Goal: Information Seeking & Learning: Check status

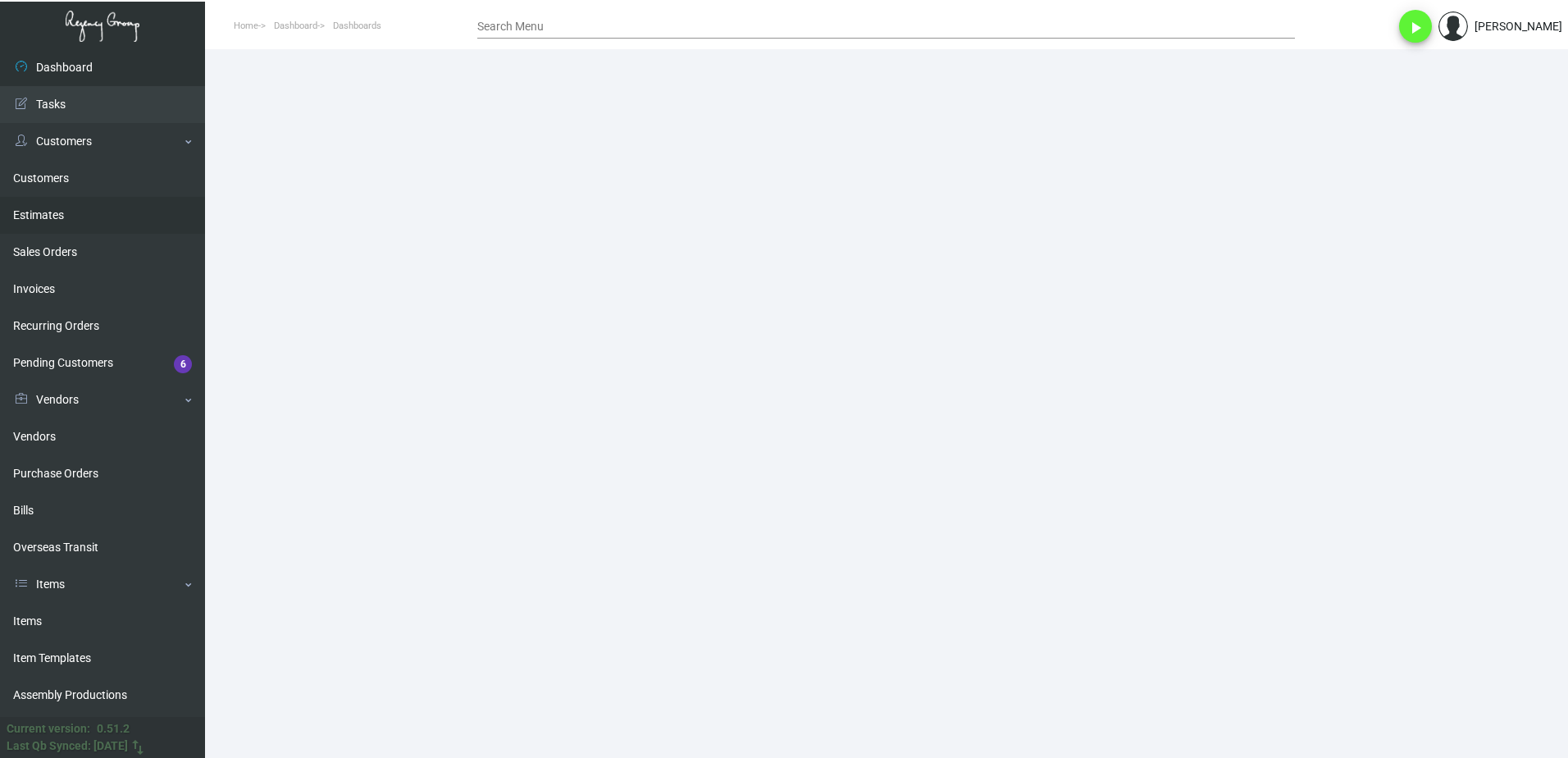
click at [82, 196] on ul "Customers Estimates Sales Orders Invoices Recurring Orders Pending Customers 6" at bounding box center [102, 271] width 205 height 222
click at [74, 229] on link "Estimates" at bounding box center [102, 215] width 205 height 37
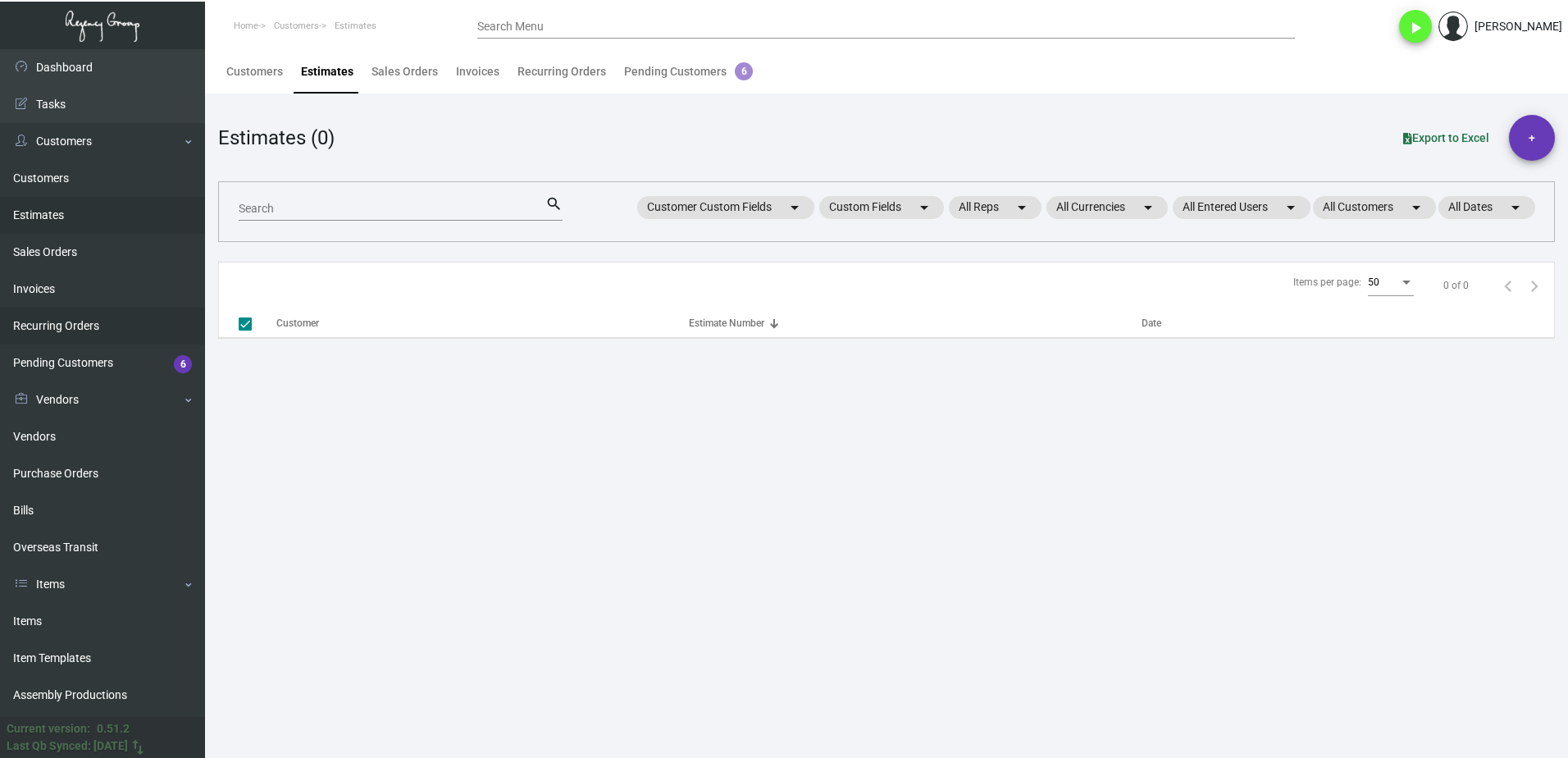
checkbox input "false"
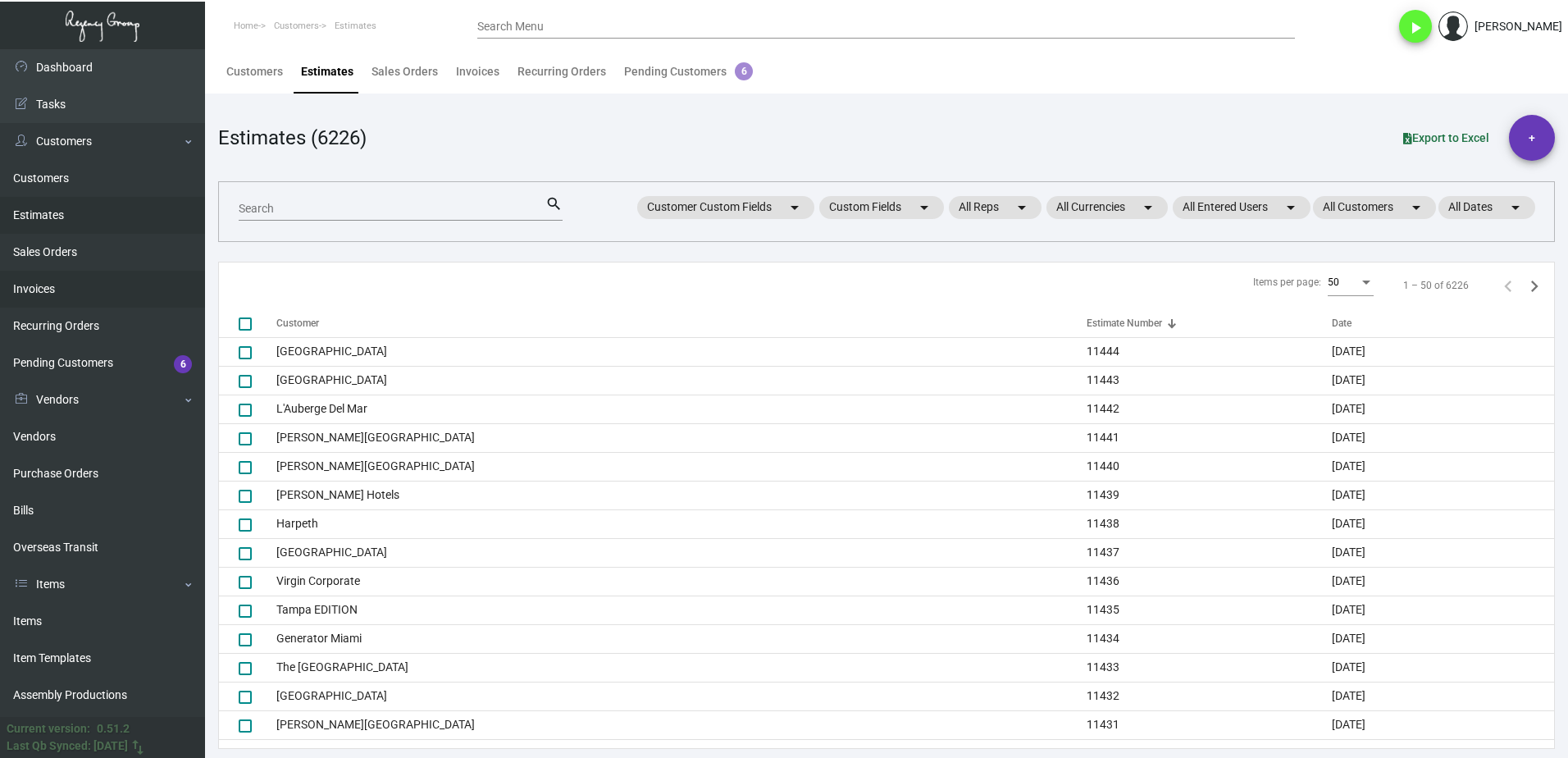
click at [33, 285] on link "Invoices" at bounding box center [102, 289] width 205 height 37
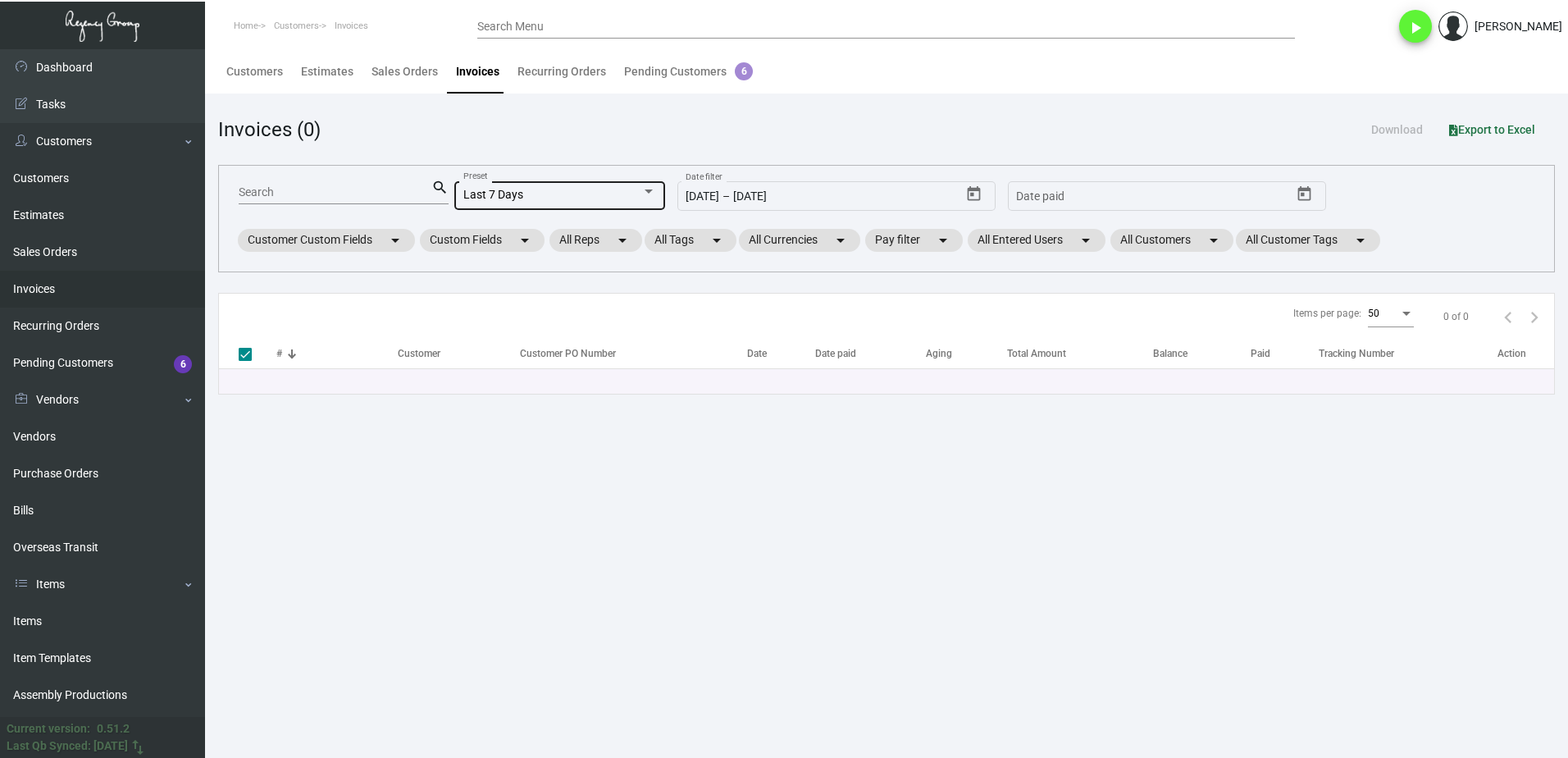
click at [496, 187] on div "Last 7 Days Preset" at bounding box center [560, 194] width 193 height 32
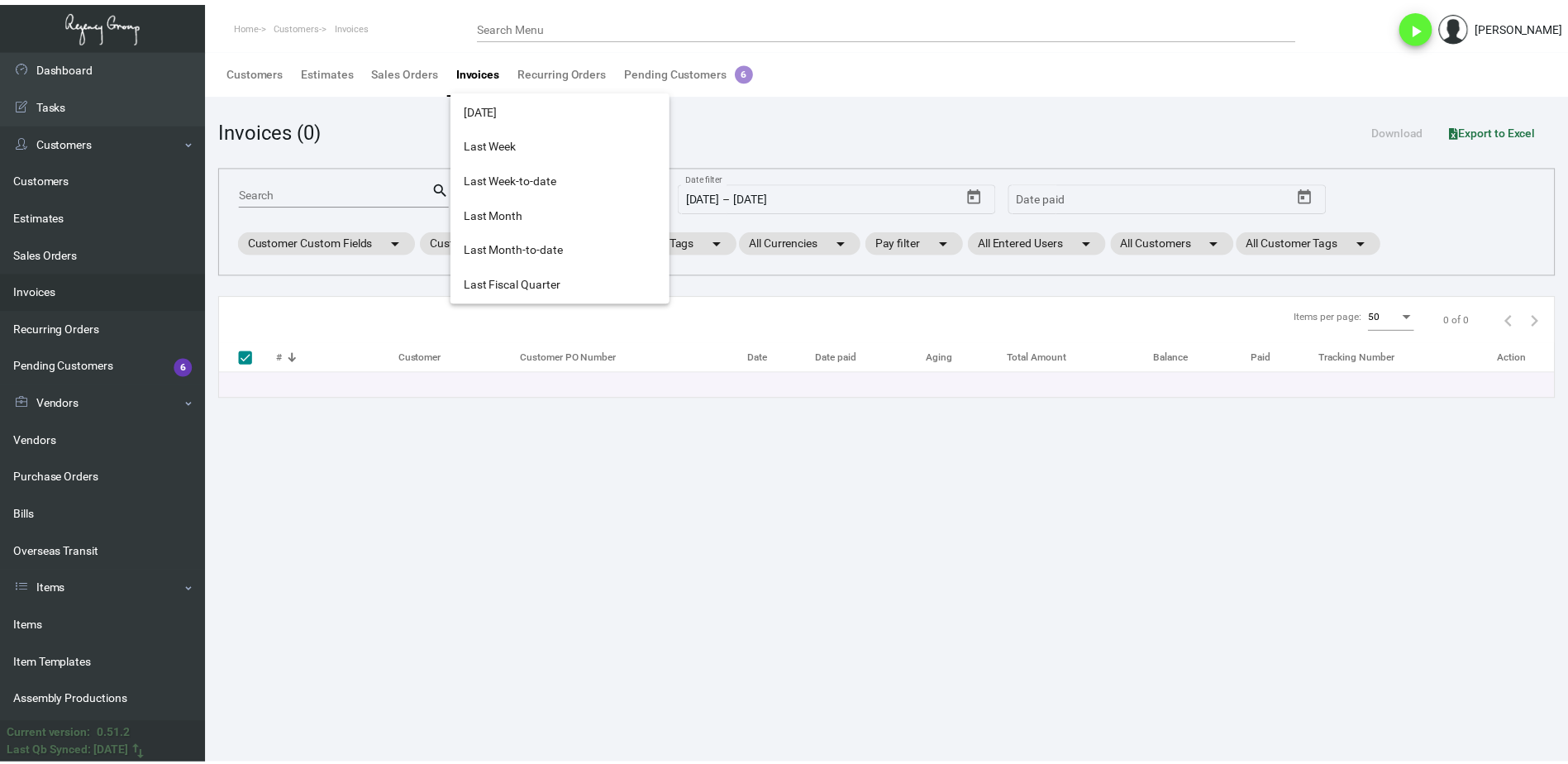
scroll to position [552, 0]
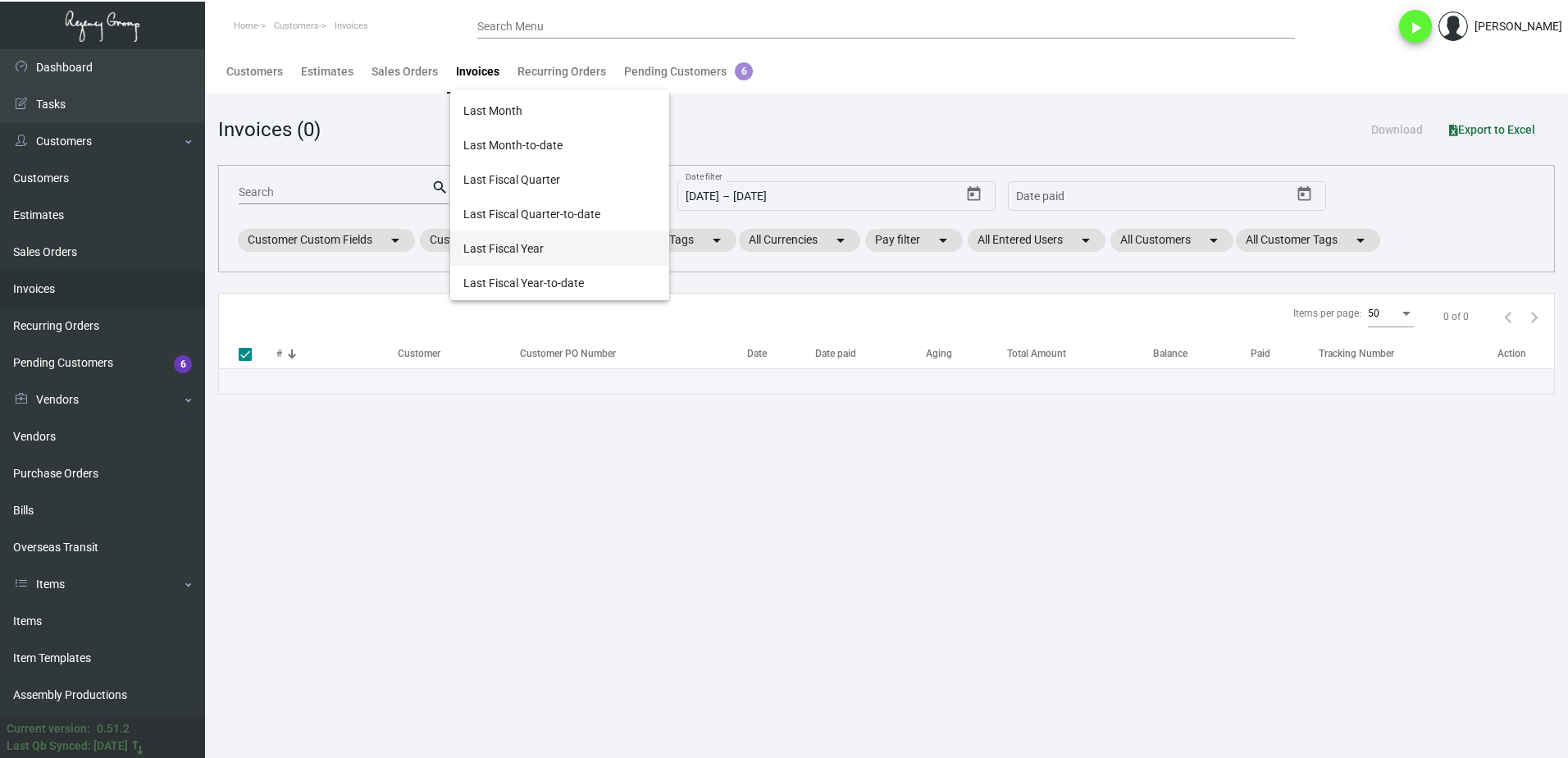
click at [549, 242] on span "Last Fiscal Year" at bounding box center [560, 248] width 193 height 34
type input "[DATE]"
checkbox input "false"
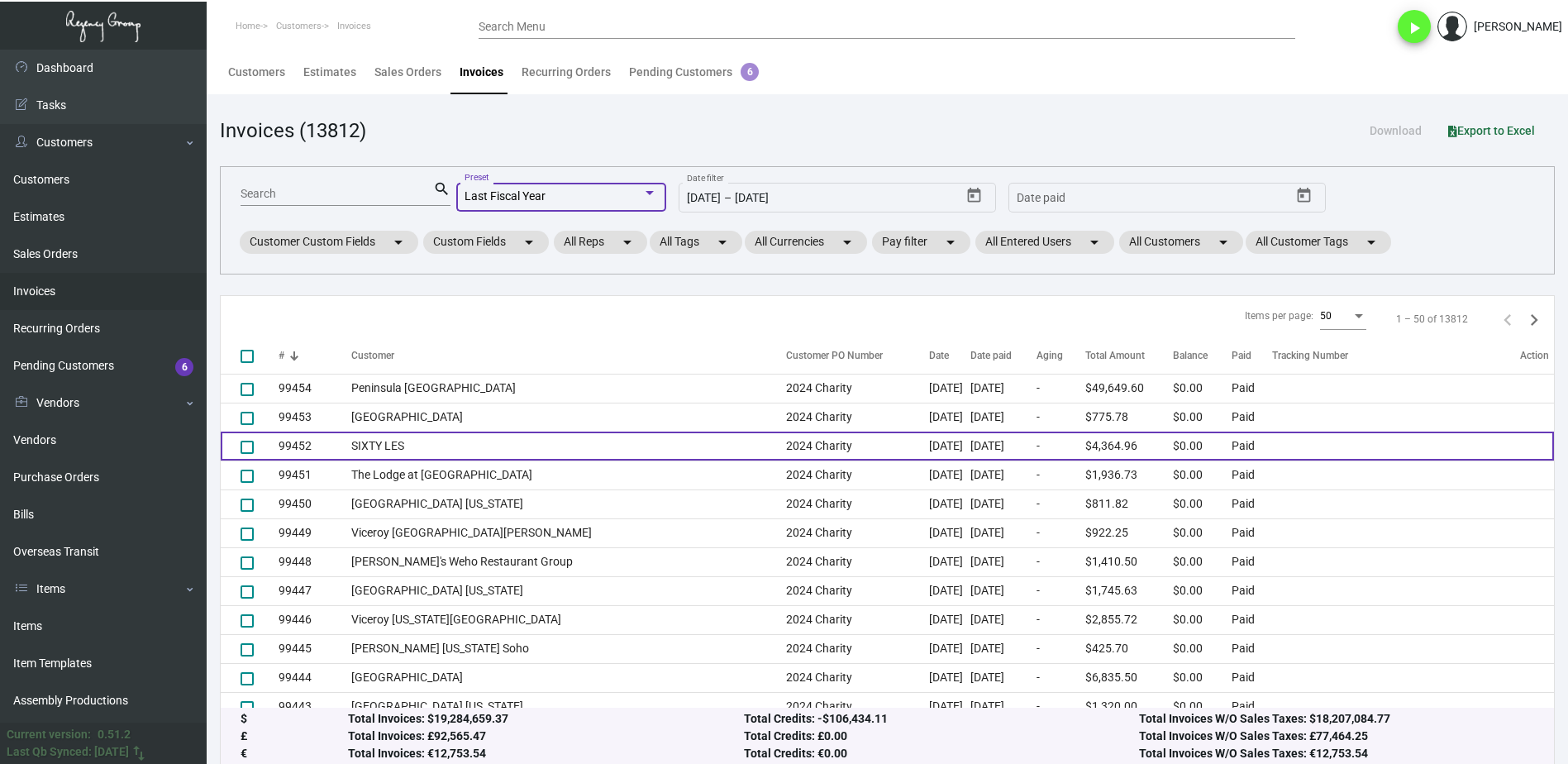
scroll to position [248, 0]
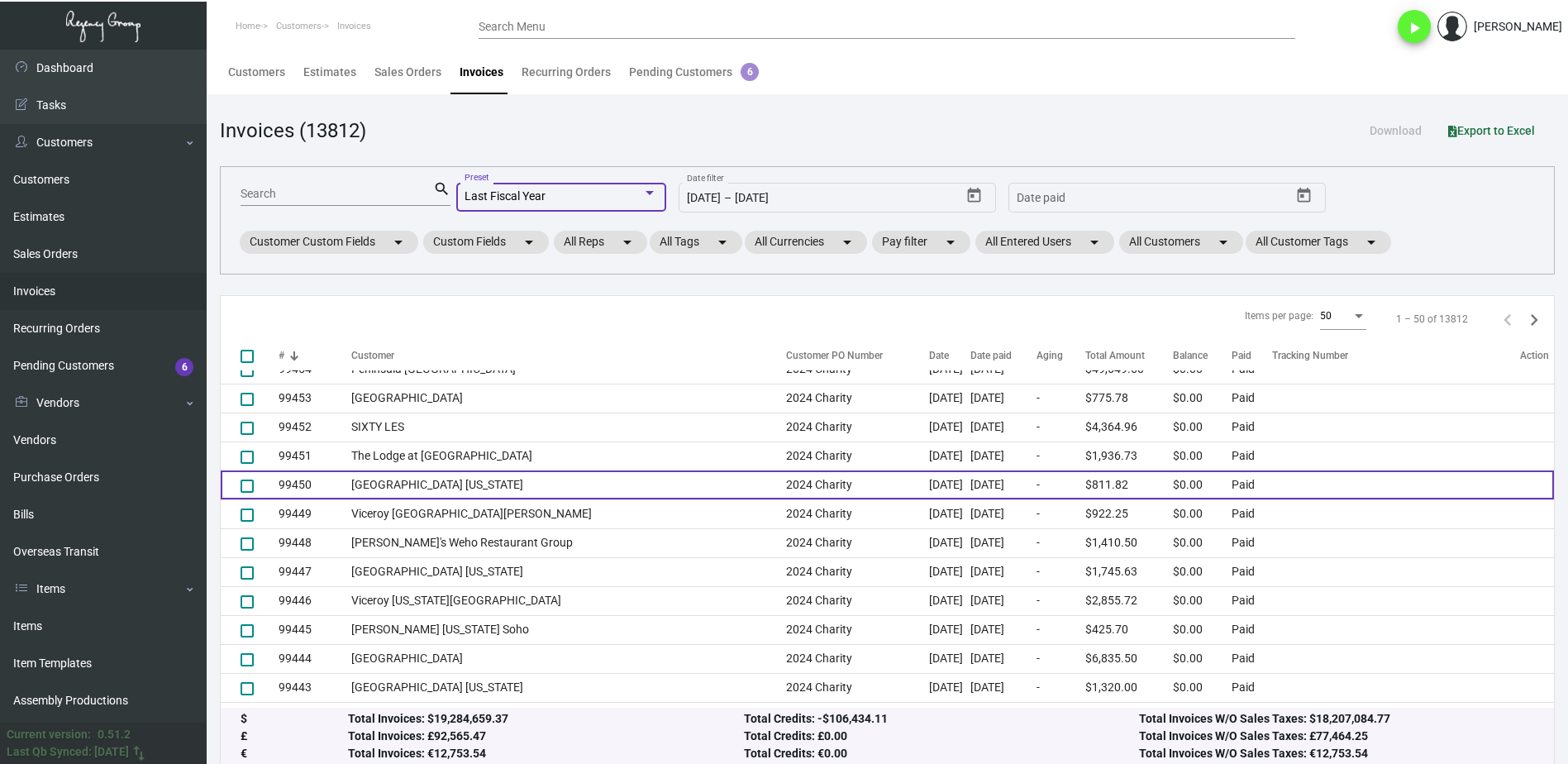
click at [970, 470] on td "[DATE]" at bounding box center [1003, 484] width 66 height 29
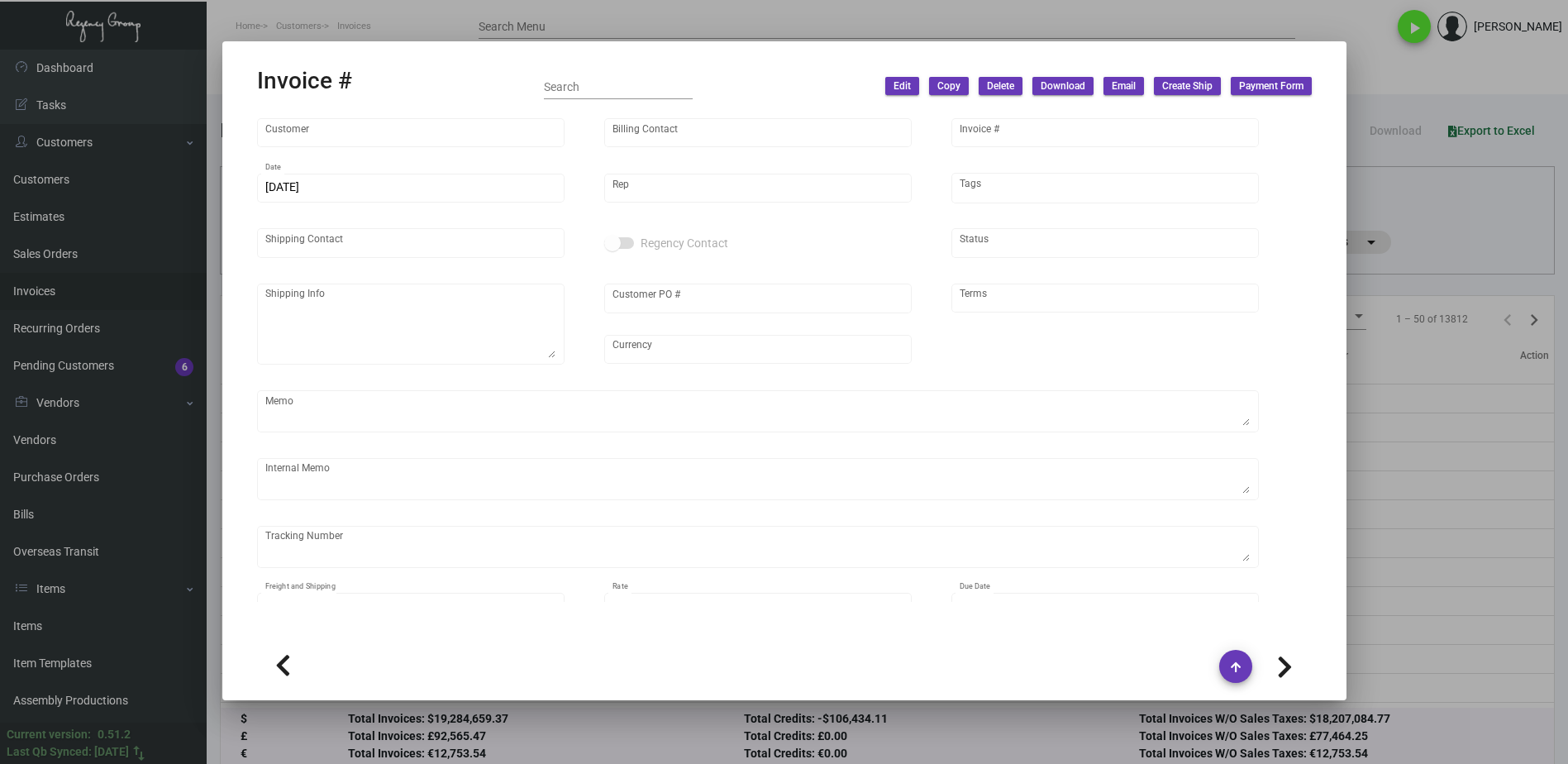
type input "[GEOGRAPHIC_DATA] [US_STATE]"
type input "[PERSON_NAME]"
type input "99450"
type input "[DATE]"
type input "[PERSON_NAME]"
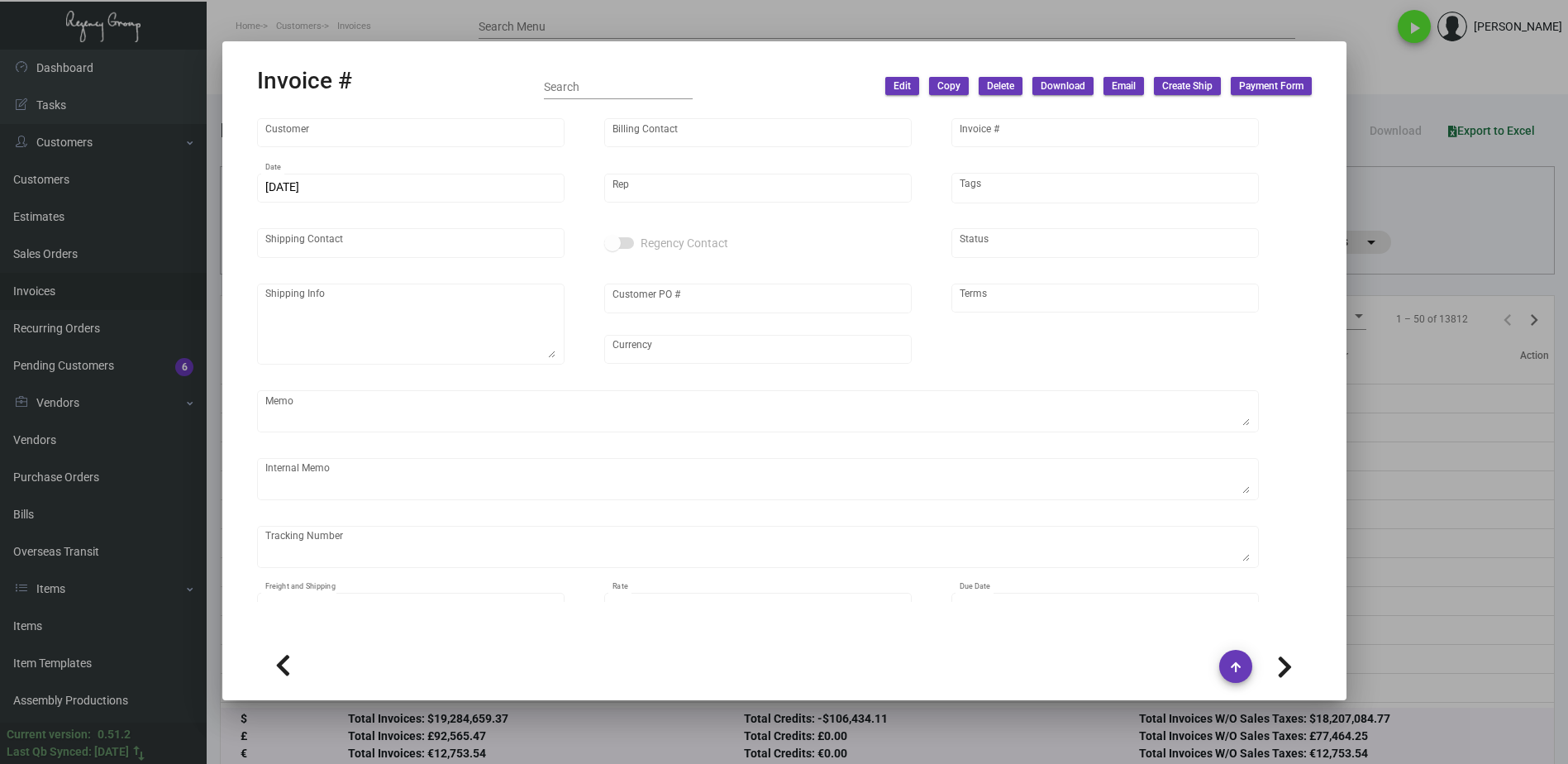
type input "Attn: [PERSON_NAME]"
type textarea "[GEOGRAPHIC_DATA] [US_STATE] - Attn: [PERSON_NAME] [STREET_ADDRESS][US_STATE]"
type input "2024 Charity"
type input "United States Dollar $"
type input "Net 30"
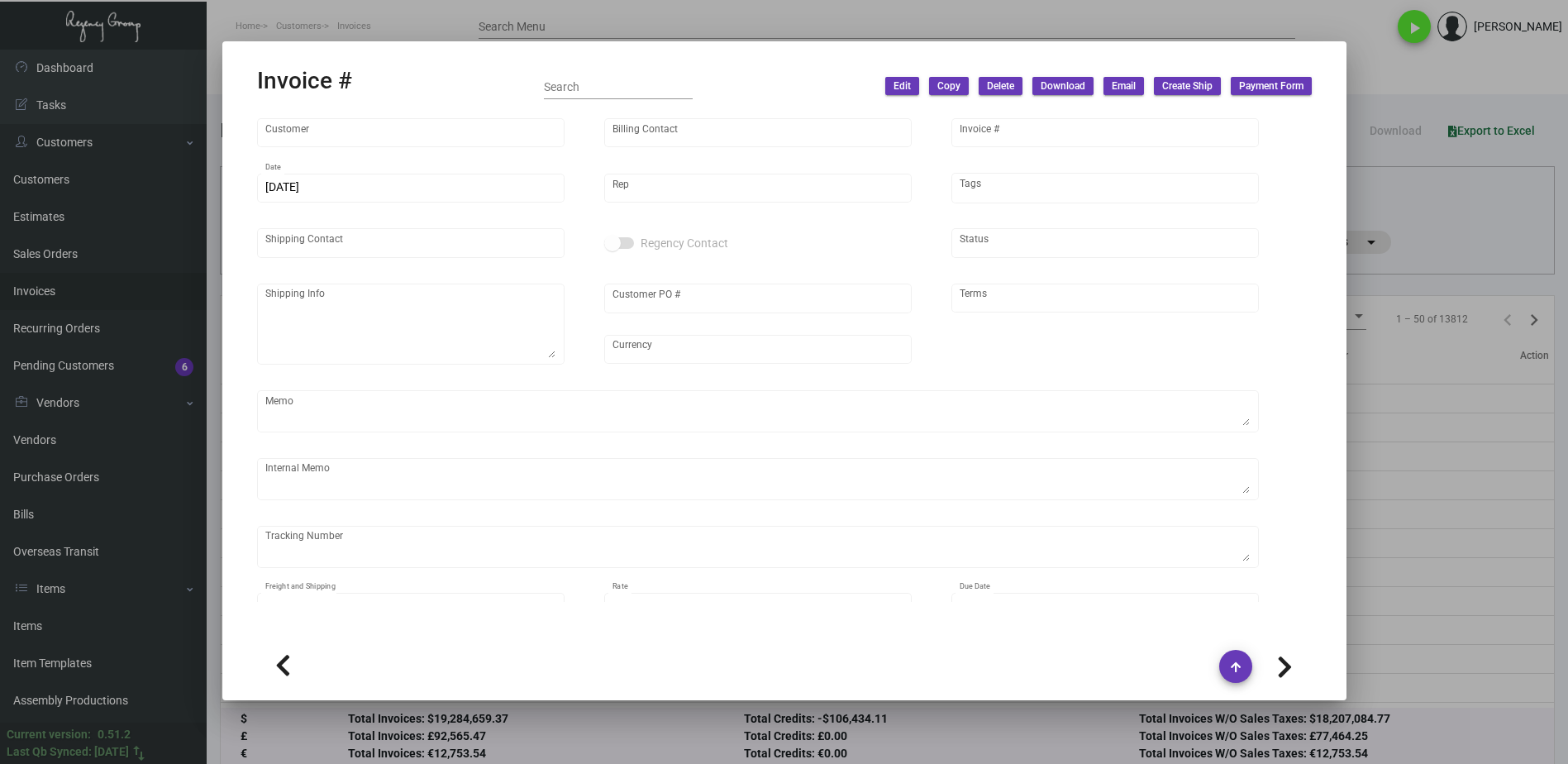
type input "8.50000 %"
type input "[DATE]"
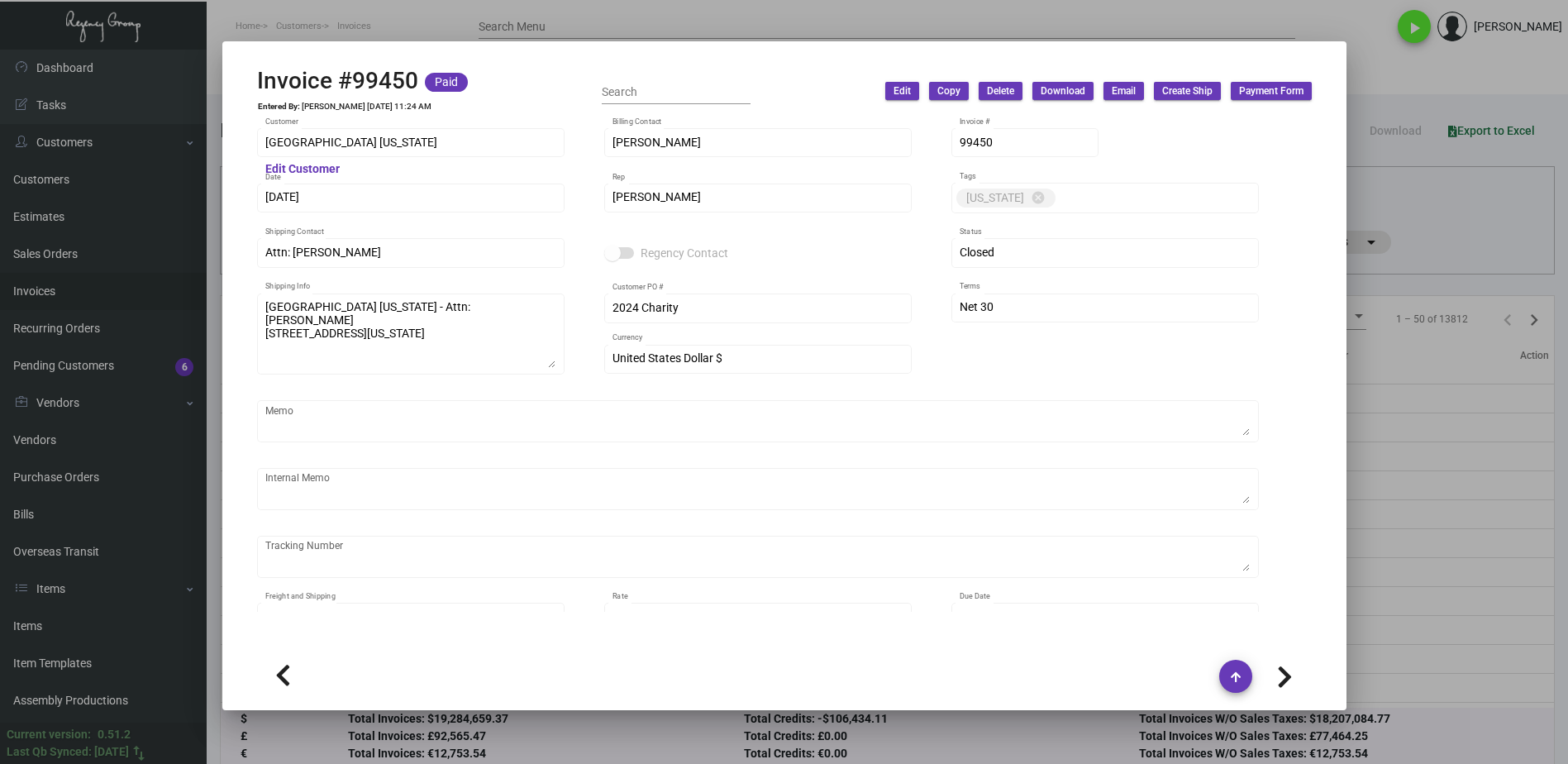
click at [1441, 207] on div at bounding box center [784, 382] width 1568 height 764
